Goal: Task Accomplishment & Management: Complete application form

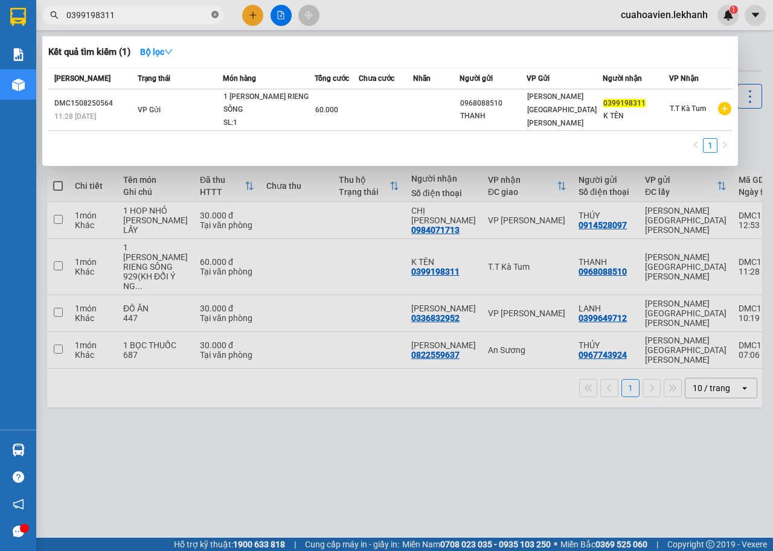
click at [217, 12] on icon "close-circle" at bounding box center [214, 14] width 7 height 7
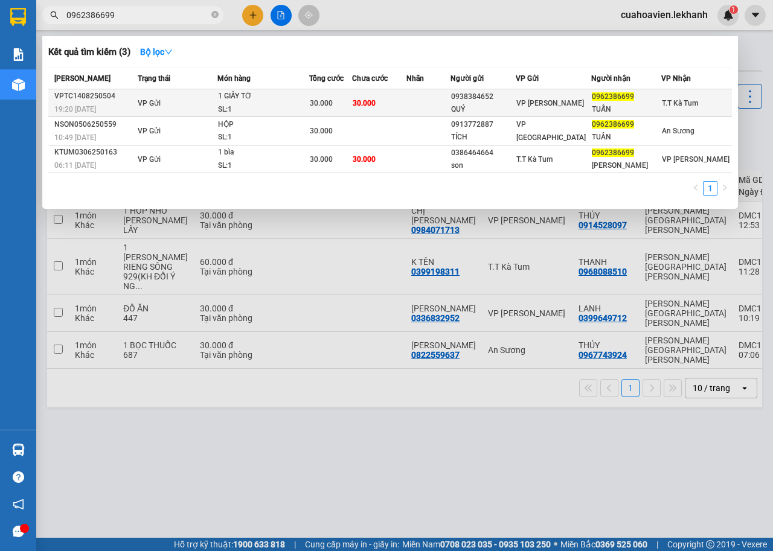
type input "0962386699"
click at [515, 102] on div "0938384652" at bounding box center [483, 97] width 64 height 13
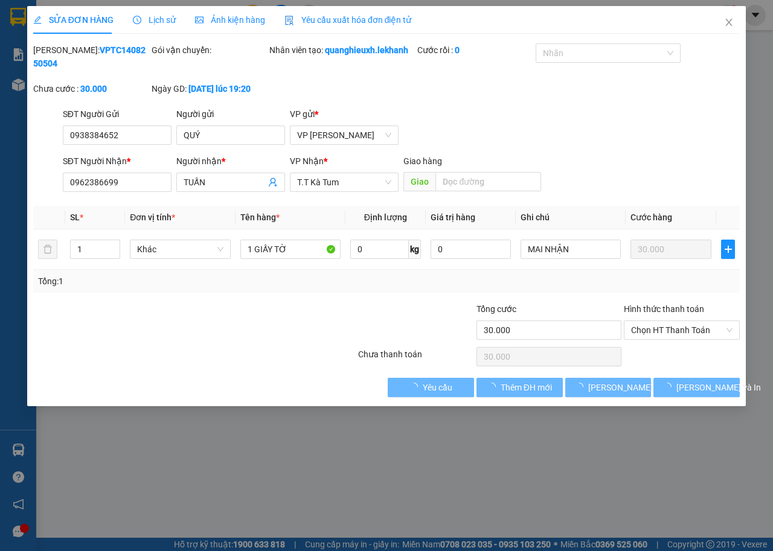
type input "0938384652"
type input "QUÝ"
type input "0962386699"
type input "TUẤN"
type input "30.000"
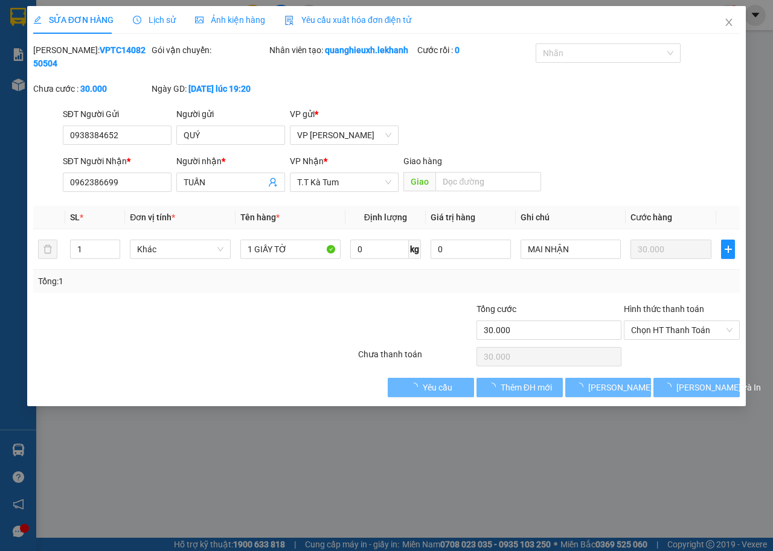
type input "30.000"
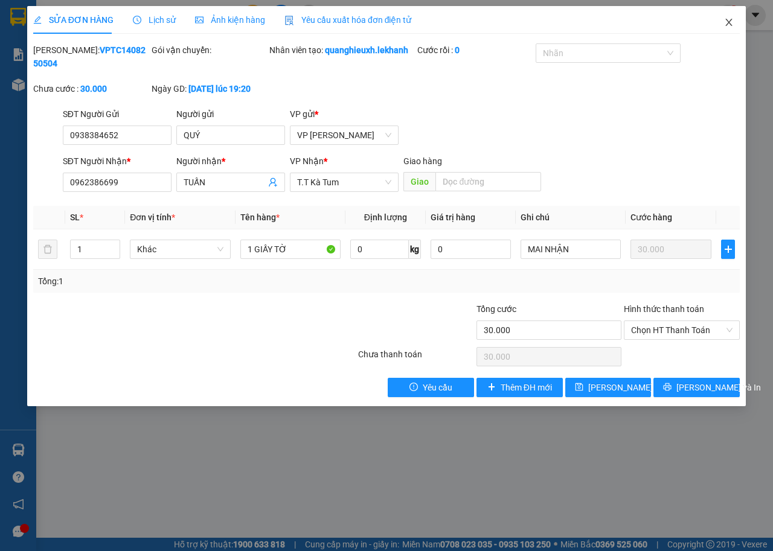
click at [728, 18] on icon "close" at bounding box center [729, 23] width 10 height 10
